Goal: Information Seeking & Learning: Learn about a topic

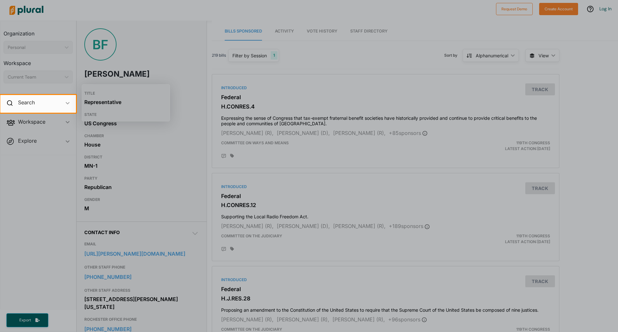
click at [13, 185] on div at bounding box center [309, 222] width 618 height 219
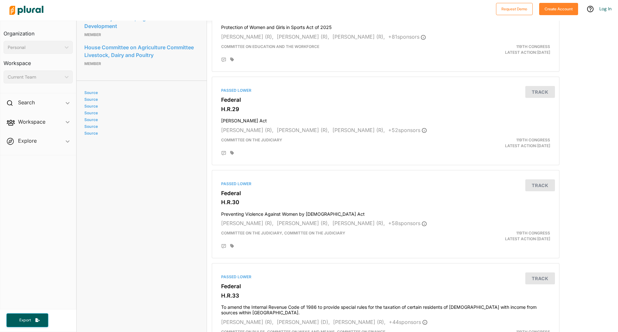
scroll to position [869, 0]
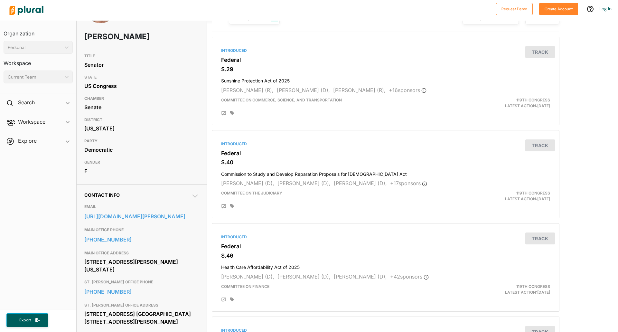
scroll to position [32, 0]
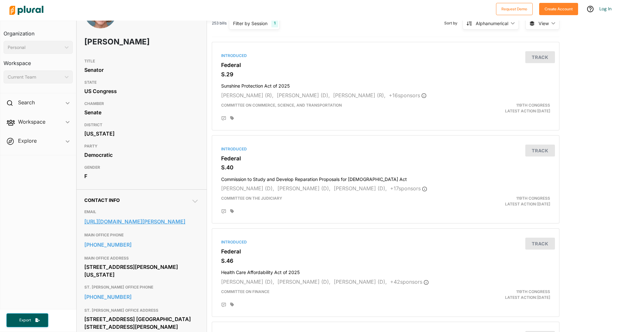
click at [105, 221] on link "https://www.smith.senate.gov/share-your-opinion/" at bounding box center [141, 222] width 115 height 10
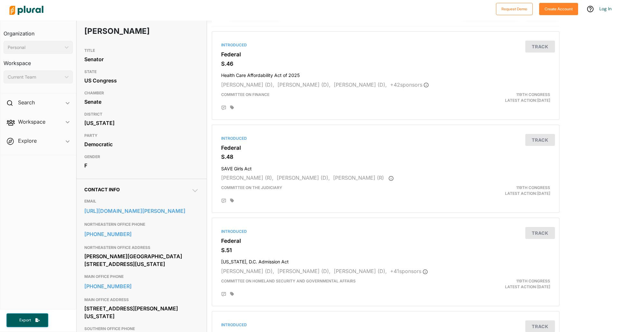
scroll to position [64, 0]
